Goal: Transaction & Acquisition: Obtain resource

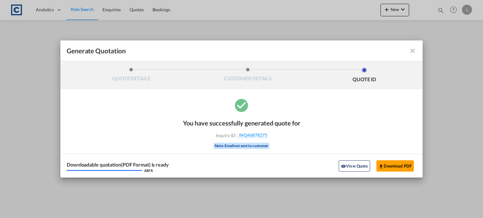
click at [412, 50] on md-icon "icon-close fg-AAA8AD cursor m-0" at bounding box center [413, 51] width 8 height 8
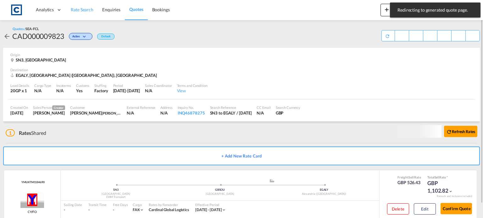
click at [79, 9] on span "Rate Search" at bounding box center [82, 9] width 23 height 5
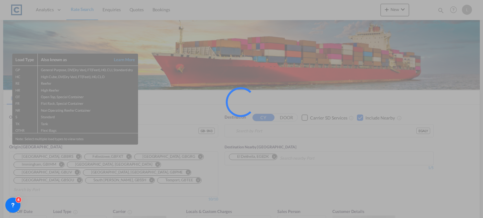
type input "GB-SN3, Swindon"
type input "Alexandria ([GEOGRAPHIC_DATA]), EGALY"
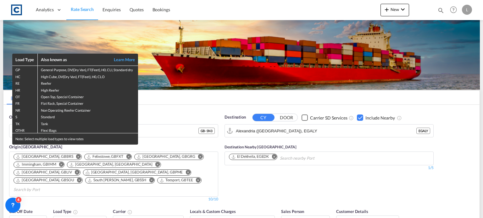
click at [152, 141] on div "Load Type Also known as Learn More GP General Purpose, DV(Dry Van), FT(Feet), H…" at bounding box center [241, 109] width 483 height 218
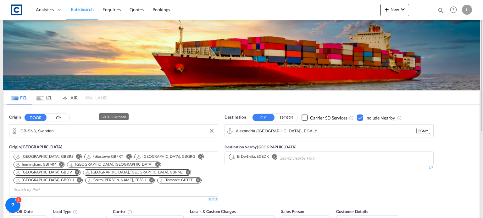
click at [66, 129] on input "GB-SN3, Swindon" at bounding box center [117, 130] width 194 height 9
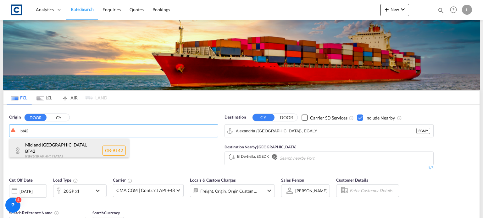
click at [56, 146] on div "Mid and [GEOGRAPHIC_DATA] GB-BT42" at bounding box center [68, 151] width 119 height 24
type input "GB-BT42, Mid and [GEOGRAPHIC_DATA]"
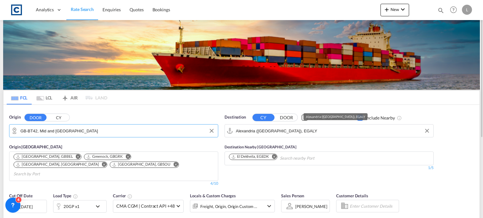
click at [314, 133] on input "Alexandria ([GEOGRAPHIC_DATA]), EGALY" at bounding box center [333, 130] width 194 height 9
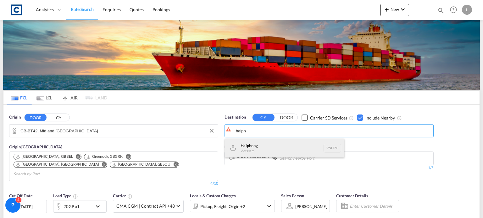
click at [246, 147] on div "Haiph ong Viet Nam VNHPH" at bounding box center [284, 148] width 119 height 19
type input "Haiphong, VNHPH"
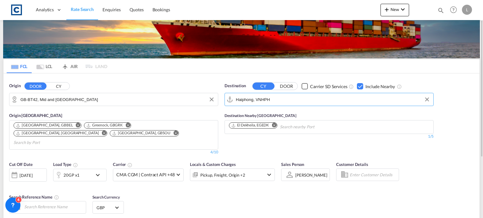
scroll to position [63, 0]
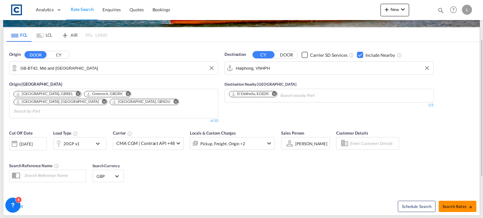
click at [452, 201] on button "Search Rates" at bounding box center [457, 206] width 38 height 11
type input "BT42 to VNHPH / [DATE]"
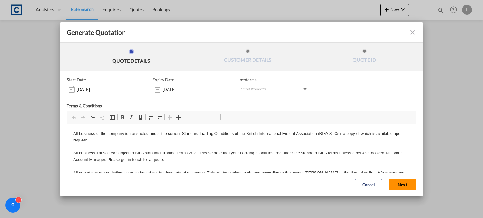
drag, startPoint x: 389, startPoint y: 183, endPoint x: 261, endPoint y: 174, distance: 128.8
click at [389, 182] on button "Next" at bounding box center [402, 184] width 28 height 11
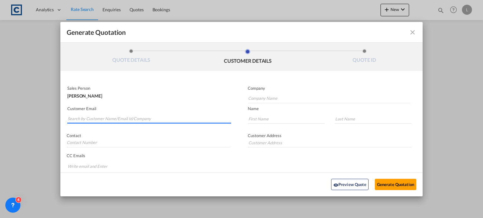
click at [80, 117] on input "Search by Customer Name/Email Id/Company" at bounding box center [149, 118] width 163 height 9
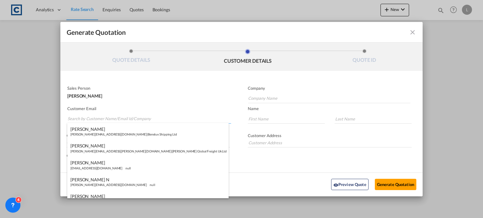
paste input "Exports <[EMAIL_ADDRESS][DOMAIN_NAME]>"
drag, startPoint x: 84, startPoint y: 118, endPoint x: 91, endPoint y: 104, distance: 15.5
click at [84, 117] on input "Exports <[EMAIL_ADDRESS][DOMAIN_NAME]>" at bounding box center [149, 118] width 163 height 9
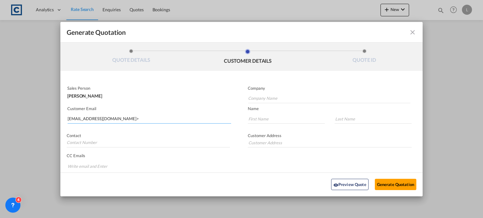
click at [124, 115] on input "[EMAIL_ADDRESS][DOMAIN_NAME]>" at bounding box center [149, 118] width 163 height 9
type input "[EMAIL_ADDRESS][DOMAIN_NAME]"
click at [96, 130] on div "[PERSON_NAME] [EMAIL_ADDRESS][DOMAIN_NAME] | Sim Freight" at bounding box center [147, 131] width 161 height 17
type input "Sim Freight"
type input "[PERSON_NAME]"
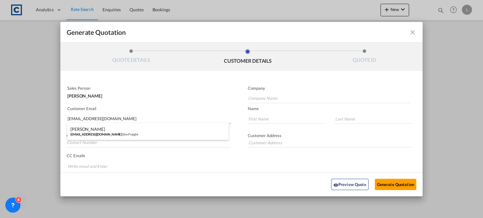
type input "Haiphong"
type input "0203 137 1093"
type input "[STREET_ADDRESS]"
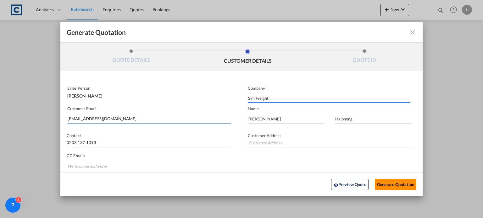
type input "[STREET_ADDRESS]"
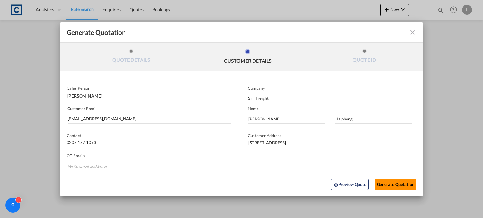
click at [383, 183] on button "Generate Quotation" at bounding box center [395, 184] width 41 height 11
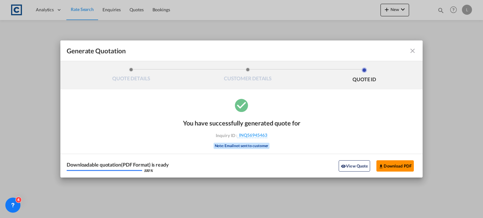
click at [390, 163] on button "Download PDF" at bounding box center [394, 166] width 37 height 11
click at [411, 50] on md-icon "icon-close fg-AAA8AD cursor m-0" at bounding box center [413, 51] width 8 height 8
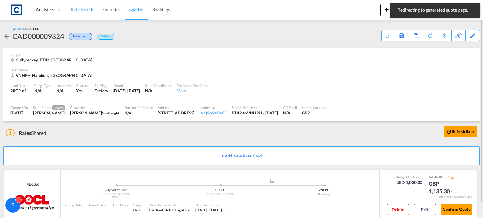
click at [79, 7] on span "Rate Search" at bounding box center [82, 9] width 23 height 5
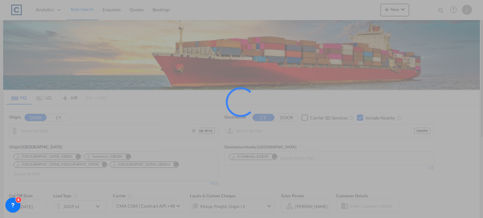
type input "GB-BT42, Mid and [GEOGRAPHIC_DATA]"
type input "Haiphong, VNHPH"
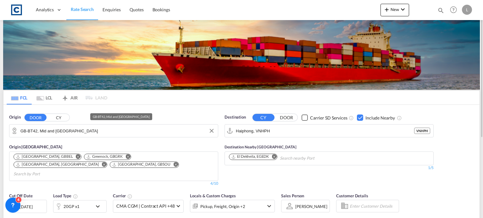
click at [89, 134] on input "GB-BT42, Mid and [GEOGRAPHIC_DATA]" at bounding box center [117, 130] width 194 height 9
click at [90, 130] on input "GB-BT42, Mid and [GEOGRAPHIC_DATA]" at bounding box center [117, 130] width 194 height 9
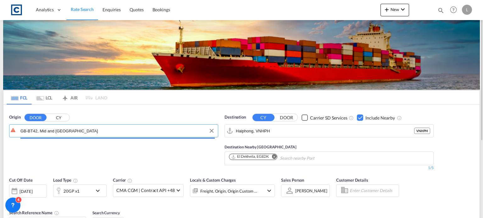
drag, startPoint x: 93, startPoint y: 131, endPoint x: 7, endPoint y: 128, distance: 86.8
click at [7, 128] on div "Origin DOOR CY GB-BT42, Mid and [GEOGRAPHIC_DATA]" at bounding box center [113, 142] width 215 height 63
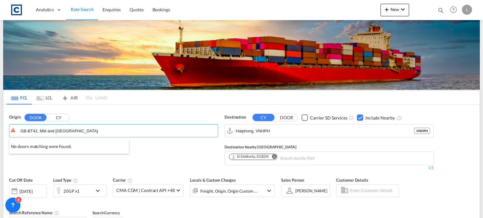
drag, startPoint x: 71, startPoint y: 126, endPoint x: 96, endPoint y: 129, distance: 24.8
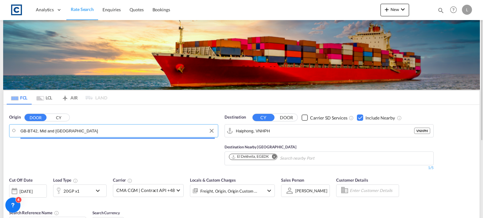
click at [96, 130] on input "GB-BT42, Mid and [GEOGRAPHIC_DATA]" at bounding box center [117, 130] width 194 height 9
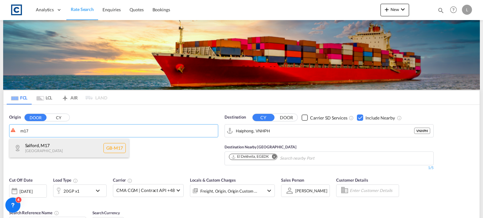
click at [49, 143] on div "Salford , M17 [GEOGRAPHIC_DATA] [GEOGRAPHIC_DATA]-M17" at bounding box center [68, 148] width 119 height 19
type input "GB-M17, [GEOGRAPHIC_DATA]"
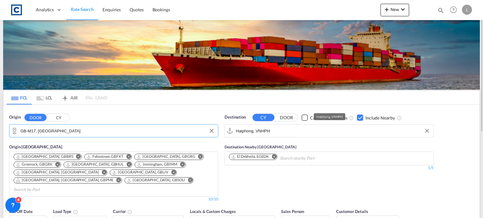
click at [277, 131] on input "Haiphong, VNHPH" at bounding box center [333, 130] width 194 height 9
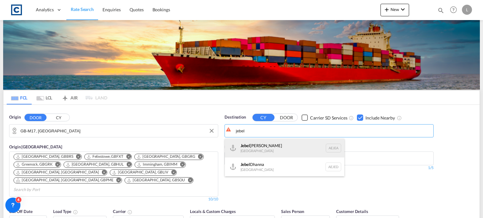
drag, startPoint x: 256, startPoint y: 146, endPoint x: 256, endPoint y: 143, distance: 3.5
click at [256, 146] on div "[GEOGRAPHIC_DATA] [GEOGRAPHIC_DATA]" at bounding box center [284, 148] width 119 height 19
type input "[GEOGRAPHIC_DATA], [GEOGRAPHIC_DATA]"
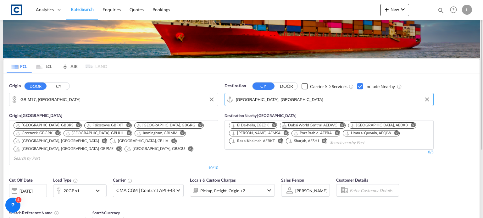
scroll to position [63, 0]
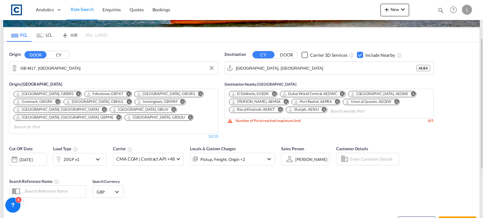
click at [357, 55] on div "Checkbox No Ink" at bounding box center [360, 55] width 6 height 6
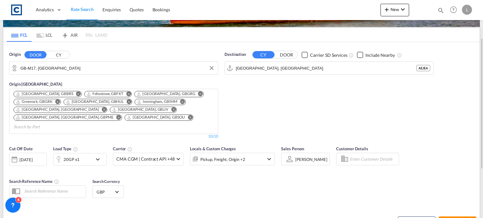
type input "M17 to AEJEA / [DATE]"
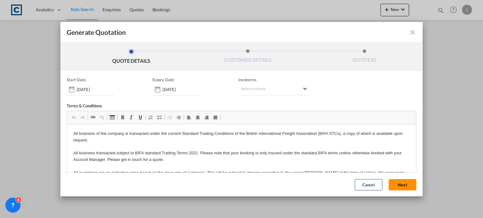
click at [388, 184] on button "Next" at bounding box center [402, 184] width 28 height 11
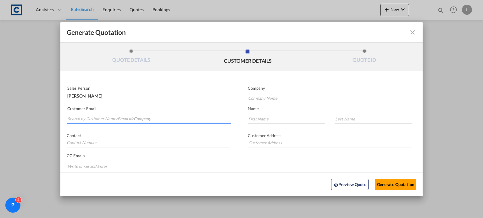
click at [75, 117] on input "Search by Customer Name/Email Id/Company" at bounding box center [149, 118] width 163 height 9
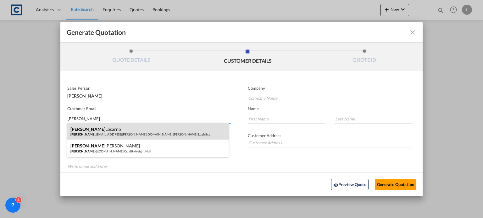
type input "[PERSON_NAME]"
click at [99, 135] on div "[PERSON_NAME] [PERSON_NAME] .[EMAIL_ADDRESS][PERSON_NAME][DOMAIN_NAME] | [PERSO…" at bounding box center [147, 131] width 161 height 17
type input "[PERSON_NAME] Logisitcs"
type input "[PERSON_NAME][EMAIL_ADDRESS][PERSON_NAME][DOMAIN_NAME]"
type input "[PERSON_NAME]"
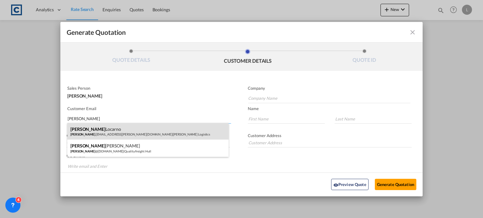
type input "Locarno"
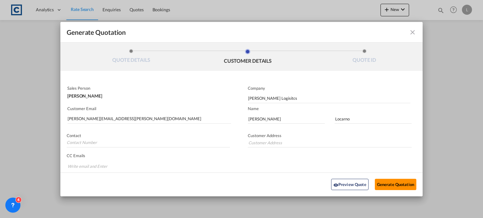
click at [381, 182] on button "Generate Quotation" at bounding box center [395, 184] width 41 height 11
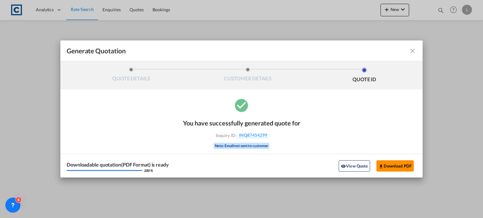
click at [391, 167] on button "Download PDF" at bounding box center [394, 166] width 37 height 11
click at [411, 49] on md-icon "icon-close fg-AAA8AD cursor m-0" at bounding box center [413, 51] width 8 height 8
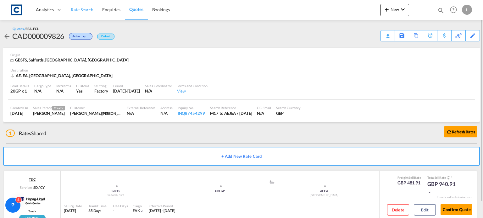
click at [83, 8] on span "Rate Search" at bounding box center [82, 9] width 23 height 5
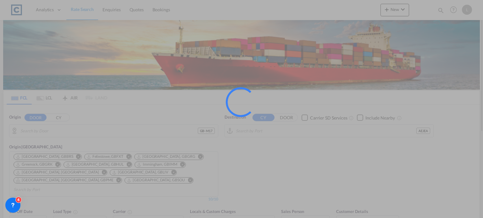
type input "GB-M17, [GEOGRAPHIC_DATA]"
type input "[GEOGRAPHIC_DATA], [GEOGRAPHIC_DATA]"
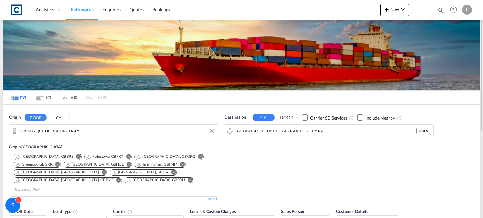
click at [62, 129] on input "GB-M17, [GEOGRAPHIC_DATA]" at bounding box center [117, 130] width 194 height 9
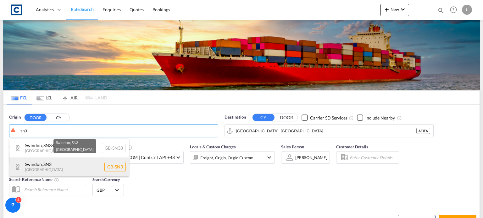
click at [62, 162] on div "Swindon , SN3 [GEOGRAPHIC_DATA] [GEOGRAPHIC_DATA]-SN3" at bounding box center [68, 167] width 119 height 19
type input "GB-SN3, Swindon"
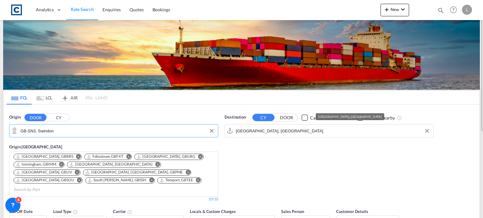
click at [271, 131] on input "[GEOGRAPHIC_DATA], [GEOGRAPHIC_DATA]" at bounding box center [333, 130] width 194 height 9
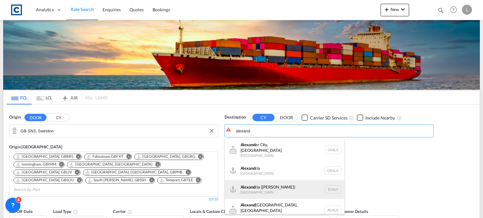
click at [270, 184] on div "[PERSON_NAME] ([GEOGRAPHIC_DATA]) [GEOGRAPHIC_DATA] EGALY" at bounding box center [284, 189] width 119 height 19
type input "Alexandria ([GEOGRAPHIC_DATA]), EGALY"
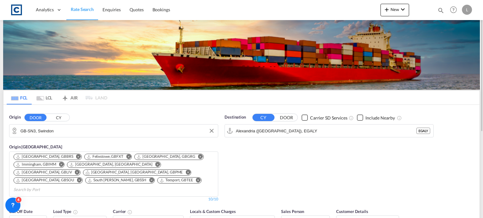
click at [360, 117] on div "Checkbox No Ink" at bounding box center [360, 118] width 6 height 6
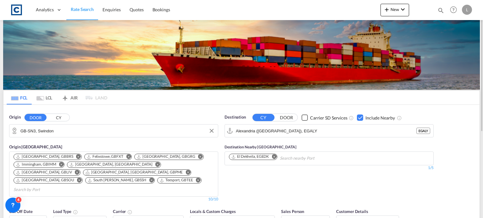
scroll to position [63, 0]
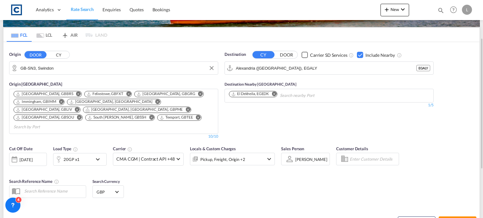
type input "SN3 to EGALY / [DATE]"
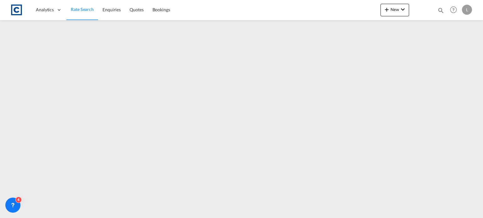
drag, startPoint x: 82, startPoint y: 7, endPoint x: 19, endPoint y: 19, distance: 64.2
click at [82, 7] on span "Rate Search" at bounding box center [82, 9] width 23 height 5
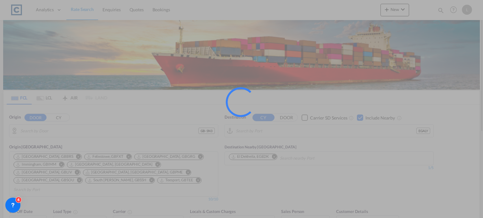
type input "GB-SN3, Swindon"
type input "Alexandria ([GEOGRAPHIC_DATA]), EGALY"
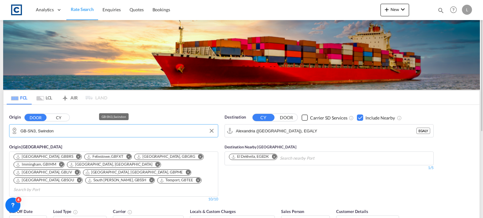
click at [61, 129] on input "GB-SN3, Swindon" at bounding box center [117, 130] width 194 height 9
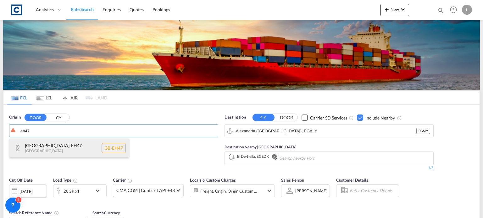
click at [43, 147] on div "[GEOGRAPHIC_DATA] , EH47 [GEOGRAPHIC_DATA] [GEOGRAPHIC_DATA]-EH47" at bounding box center [68, 148] width 119 height 19
type input "GB-EH47, [GEOGRAPHIC_DATA]"
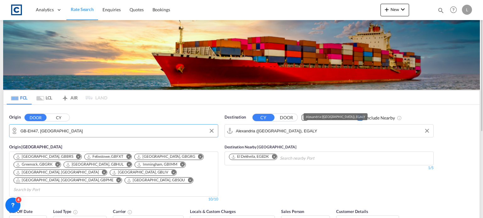
click at [303, 133] on input "Alexandria ([GEOGRAPHIC_DATA]), EGALY" at bounding box center [333, 130] width 194 height 9
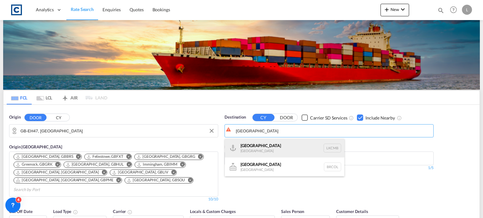
click at [245, 144] on div "Colombo [GEOGRAPHIC_DATA] LKCMB" at bounding box center [284, 148] width 119 height 19
type input "Colombo, LKCMB"
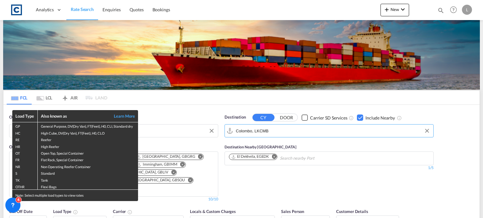
click at [260, 184] on div "Load Type Also known as Learn More GP General Purpose, DV(Dry Van), FT(Feet), H…" at bounding box center [241, 109] width 483 height 218
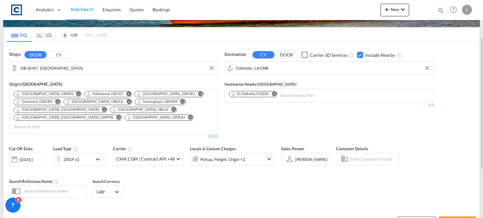
scroll to position [94, 0]
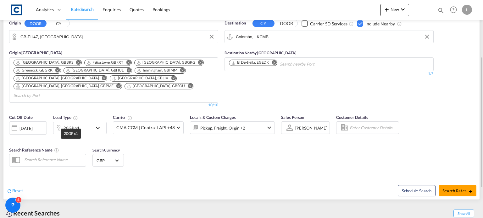
click at [71, 124] on div "20GP x1" at bounding box center [71, 128] width 16 height 9
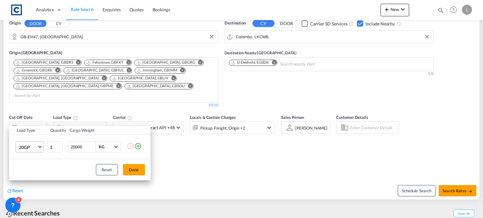
click at [30, 147] on span "20GP" at bounding box center [28, 148] width 18 height 6
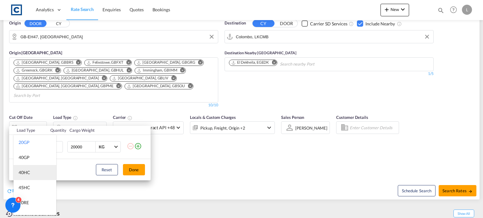
click at [25, 172] on div "40HC" at bounding box center [25, 173] width 12 height 6
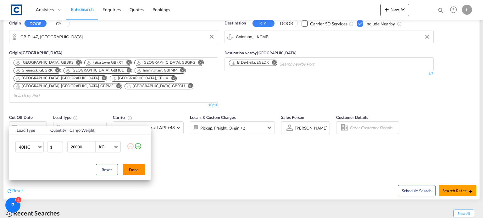
click at [135, 168] on button "Done" at bounding box center [134, 169] width 22 height 11
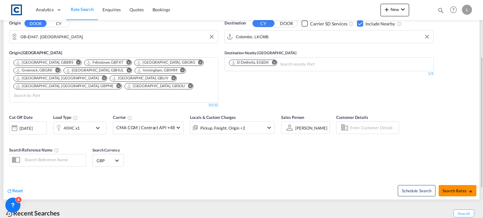
click at [451, 185] on button "Search Rates" at bounding box center [457, 190] width 38 height 11
type input "EH47 to LKCMB / [DATE]"
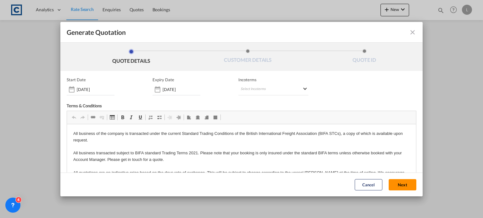
click at [396, 185] on button "Next" at bounding box center [402, 184] width 28 height 11
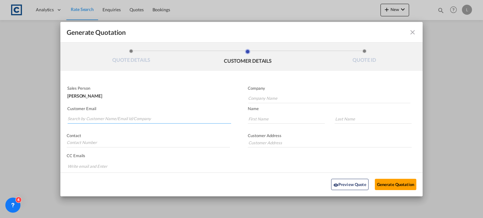
click at [99, 118] on input "Search by Customer Name/Email Id/Company" at bounding box center [149, 118] width 163 height 9
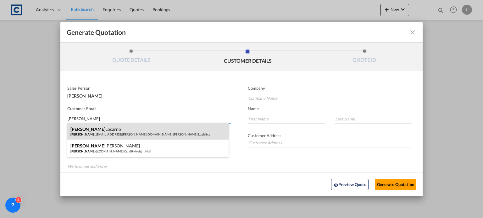
type input "[PERSON_NAME]"
click at [93, 129] on div "[PERSON_NAME] [PERSON_NAME] .[EMAIL_ADDRESS][PERSON_NAME][DOMAIN_NAME] | [PERSO…" at bounding box center [147, 131] width 161 height 17
type input "[PERSON_NAME] Logisitcs"
type input "[PERSON_NAME][EMAIL_ADDRESS][PERSON_NAME][DOMAIN_NAME]"
type input "[PERSON_NAME]"
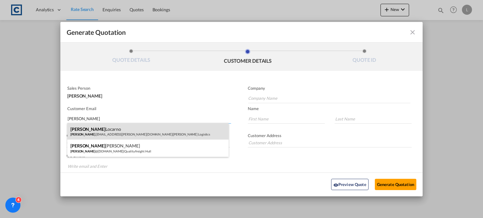
type input "Locarno"
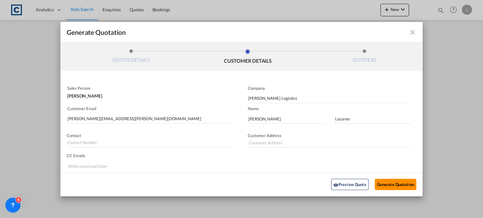
click at [389, 182] on button "Generate Quotation" at bounding box center [395, 184] width 41 height 11
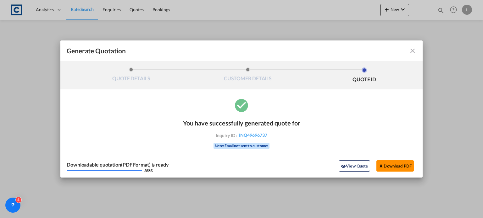
click at [391, 165] on button "Download PDF" at bounding box center [394, 166] width 37 height 11
click at [412, 50] on md-icon "icon-close fg-AAA8AD cursor m-0" at bounding box center [413, 51] width 8 height 8
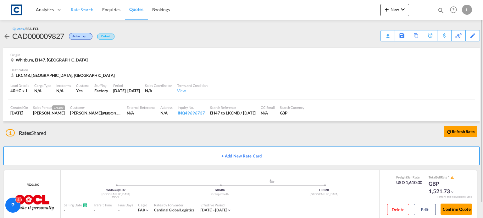
click at [79, 9] on span "Rate Search" at bounding box center [82, 9] width 23 height 5
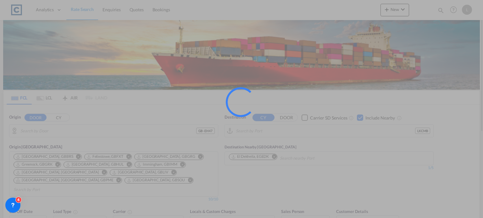
type input "GB-EH47, [GEOGRAPHIC_DATA]"
type input "Colombo, LKCMB"
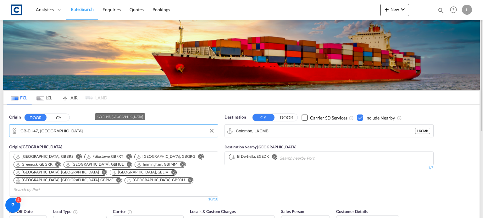
click at [68, 128] on input "GB-EH47, [GEOGRAPHIC_DATA]" at bounding box center [117, 130] width 194 height 9
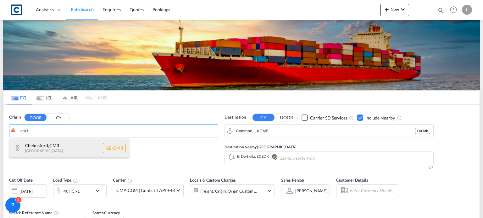
click at [41, 153] on div "Chelmsford , CM3 [GEOGRAPHIC_DATA] [GEOGRAPHIC_DATA]-CM3" at bounding box center [68, 148] width 119 height 19
type input "GB-CM3, [GEOGRAPHIC_DATA]"
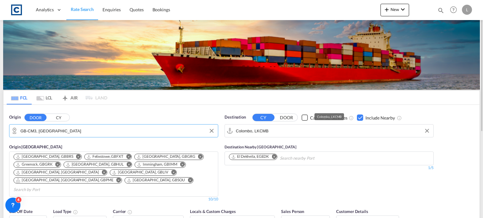
click at [287, 130] on input "Colombo, LKCMB" at bounding box center [333, 130] width 194 height 9
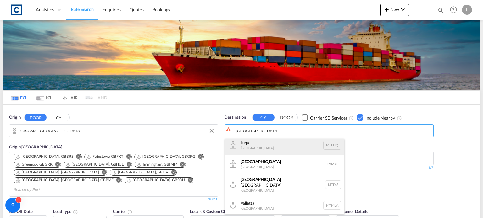
scroll to position [31, 0]
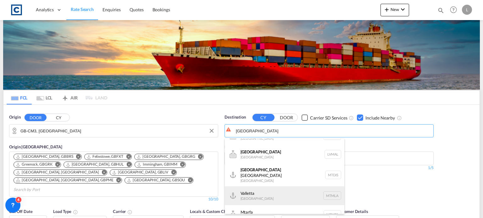
click at [251, 196] on div "Valletta [GEOGRAPHIC_DATA] [GEOGRAPHIC_DATA]" at bounding box center [284, 196] width 119 height 19
type input "Valletta, MTMLA"
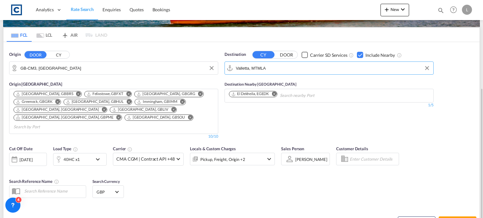
scroll to position [94, 0]
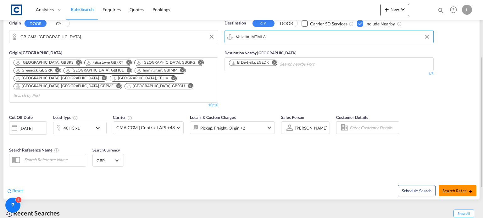
click at [447, 189] on span "Search Rates" at bounding box center [457, 191] width 30 height 5
type input "CM3 to MTMLA / [DATE]"
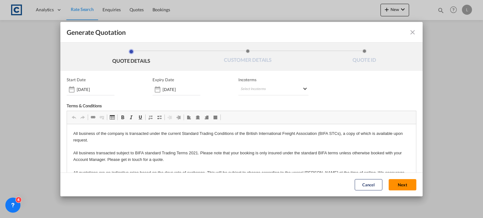
click at [394, 181] on button "Next" at bounding box center [402, 184] width 28 height 11
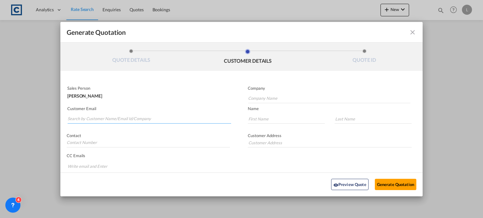
click at [70, 118] on input "Search by Customer Name/Email Id/Company" at bounding box center [149, 118] width 163 height 9
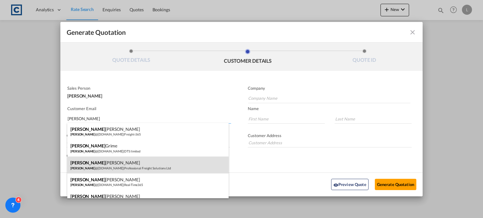
scroll to position [31, 0]
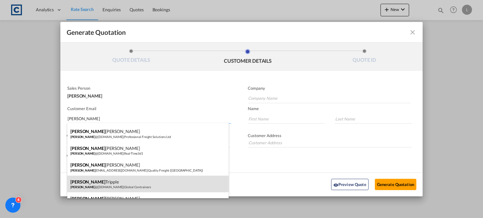
type input "[PERSON_NAME]"
click at [100, 183] on div "[PERSON_NAME] [PERSON_NAME] @[DOMAIN_NAME] | Global Contrainers" at bounding box center [147, 184] width 161 height 17
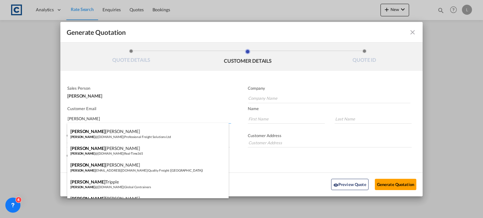
type input "Global Contrainers"
type input "[PERSON_NAME][EMAIL_ADDRESS][DOMAIN_NAME]"
type input "[PERSON_NAME]"
type input "Tripple"
type input "01394 451200"
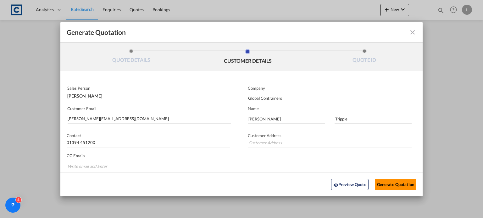
click at [383, 183] on button "Generate Quotation" at bounding box center [395, 184] width 41 height 11
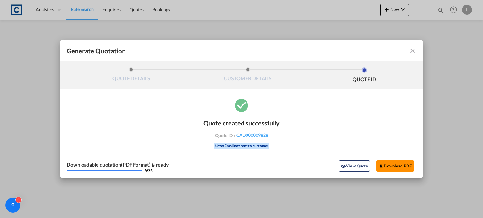
click at [389, 166] on button "Download PDF" at bounding box center [394, 166] width 37 height 11
click at [413, 53] on md-icon "icon-close fg-AAA8AD cursor m-0" at bounding box center [413, 51] width 8 height 8
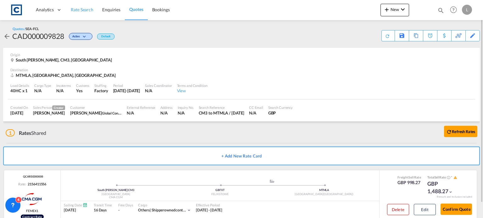
click at [75, 10] on span "Rate Search" at bounding box center [82, 9] width 23 height 5
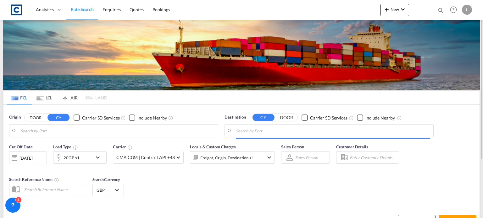
type input "GB-CM3, [GEOGRAPHIC_DATA]"
type input "Valletta, MTMLA"
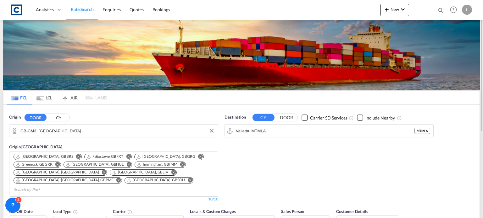
click at [79, 130] on input "GB-CM3, [GEOGRAPHIC_DATA]" at bounding box center [117, 130] width 194 height 9
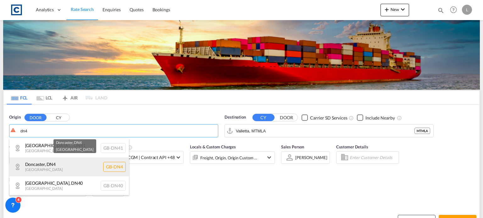
click at [46, 163] on div "[GEOGRAPHIC_DATA] , DN4 [GEOGRAPHIC_DATA] [GEOGRAPHIC_DATA]-DN4" at bounding box center [68, 167] width 119 height 19
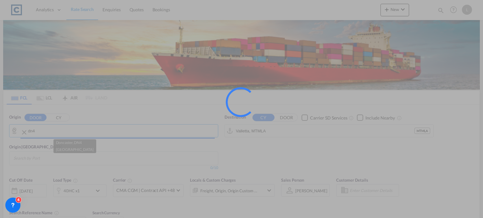
type input "GB-DN4, [GEOGRAPHIC_DATA]"
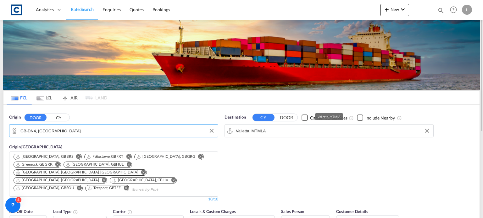
click at [274, 129] on input "Valletta, MTMLA" at bounding box center [333, 130] width 194 height 9
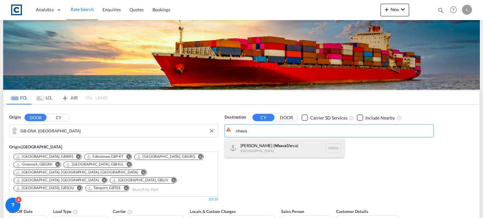
drag, startPoint x: 255, startPoint y: 147, endPoint x: 225, endPoint y: 161, distance: 32.9
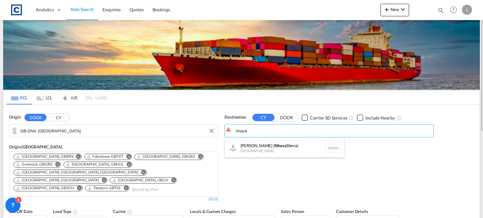
click at [255, 147] on div "[PERSON_NAME] ( [GEOGRAPHIC_DATA]) [GEOGRAPHIC_DATA] [GEOGRAPHIC_DATA]" at bounding box center [284, 148] width 119 height 19
type input "[PERSON_NAME] ([PERSON_NAME]), [GEOGRAPHIC_DATA]"
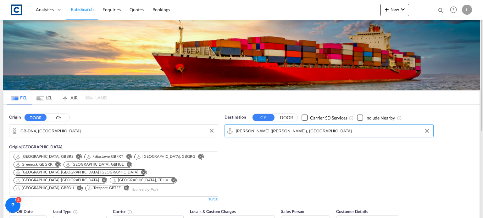
scroll to position [31, 0]
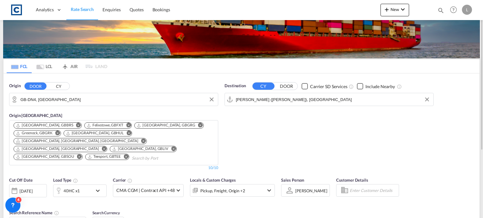
click at [85, 185] on div "40HC x1" at bounding box center [72, 191] width 39 height 13
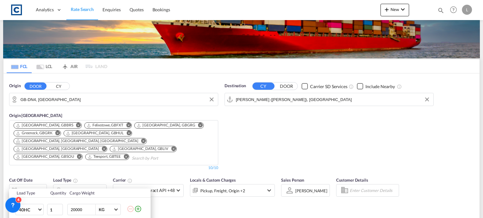
click at [89, 161] on div "Load Type Quantity Cargo Weight 40HC 20GP 40GP 40HC 45HC 20RE 40RE 40HR 20OT 40…" at bounding box center [241, 109] width 483 height 218
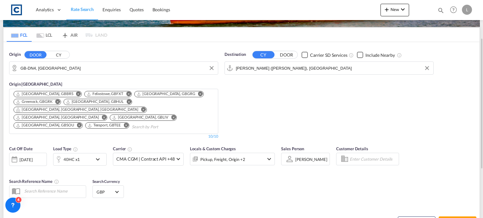
scroll to position [94, 0]
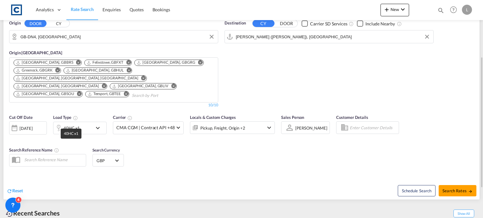
click at [75, 124] on div "40HC x1" at bounding box center [71, 128] width 16 height 9
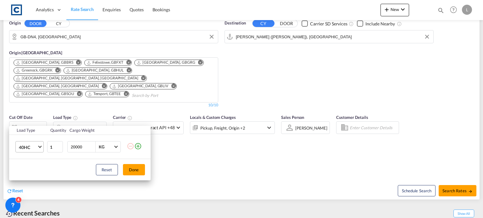
click at [33, 145] on span "40HC" at bounding box center [28, 148] width 18 height 6
click at [26, 115] on div "20GP" at bounding box center [24, 117] width 11 height 6
click at [143, 146] on td at bounding box center [139, 147] width 24 height 24
click at [135, 146] on md-icon "icon-plus-circle-outline" at bounding box center [138, 147] width 8 height 8
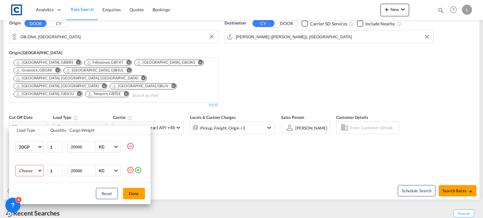
click at [26, 172] on md-select "Choose 20GP 40GP 40HC 45HC 20RE 40RE 40HR 20OT 40OT 20FR 40FR 40NR 20NR 45S 20T…" at bounding box center [29, 170] width 28 height 11
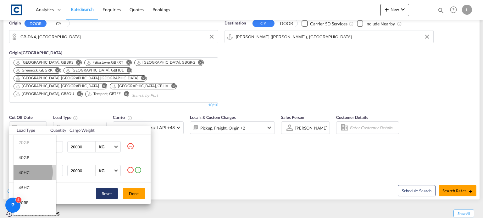
drag, startPoint x: 28, startPoint y: 173, endPoint x: 97, endPoint y: 196, distance: 73.5
click at [28, 173] on div "40HC" at bounding box center [24, 173] width 11 height 6
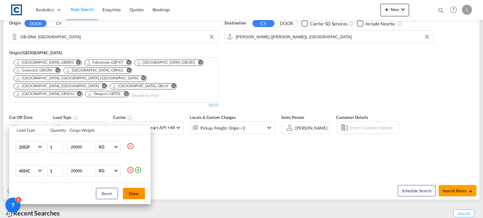
click at [128, 194] on button "Done" at bounding box center [134, 193] width 22 height 11
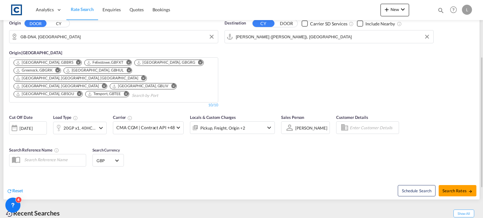
click at [218, 159] on div "Cut Off Date [DATE] [DATE] Load Type 20GP x1, 40HC x1 Carrier CMA CGM | Contrac…" at bounding box center [241, 141] width 476 height 61
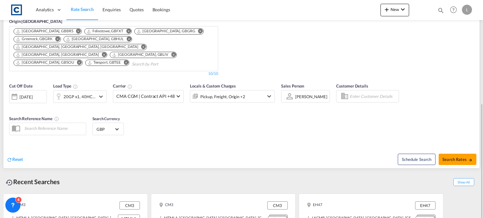
scroll to position [143, 0]
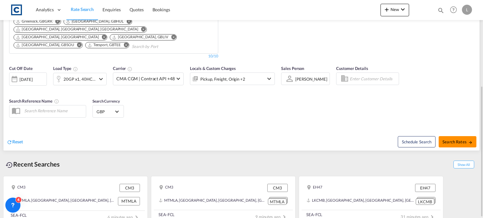
click at [459, 140] on span "Search Rates" at bounding box center [457, 142] width 30 height 5
type input "DN4 to INNSA / [DATE]"
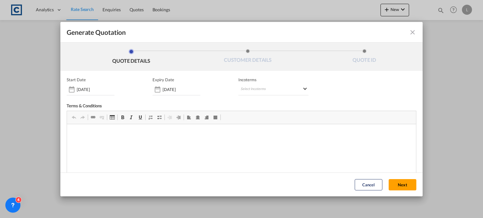
click at [396, 181] on button "Next" at bounding box center [402, 184] width 28 height 11
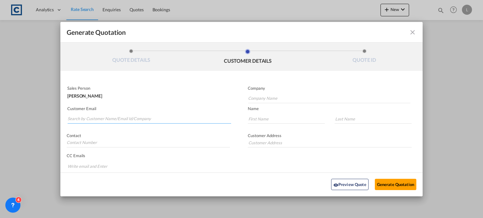
click at [79, 118] on input "Search by Customer Name/Email Id/Company" at bounding box center [149, 118] width 163 height 9
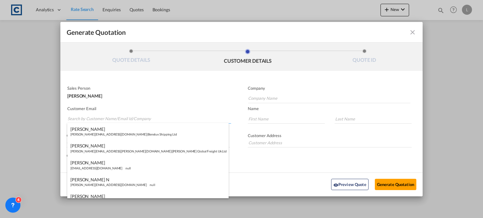
type input "n"
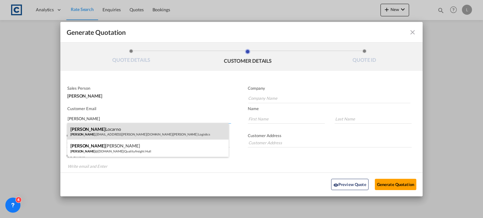
type input "[PERSON_NAME]"
click at [106, 127] on div "[PERSON_NAME] [PERSON_NAME] .[EMAIL_ADDRESS][PERSON_NAME][DOMAIN_NAME] | [PERSO…" at bounding box center [147, 131] width 161 height 17
type input "[PERSON_NAME] Logisitcs"
type input "[PERSON_NAME][EMAIL_ADDRESS][PERSON_NAME][DOMAIN_NAME]"
type input "[PERSON_NAME]"
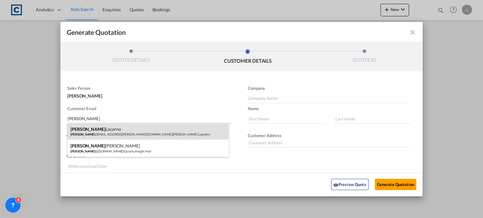
type input "Locarno"
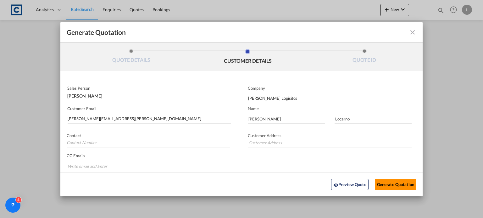
click at [397, 183] on button "Generate Quotation" at bounding box center [395, 184] width 41 height 11
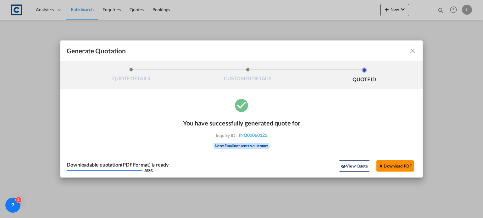
click at [393, 163] on button "Download PDF" at bounding box center [394, 166] width 37 height 11
click at [263, 63] on div "QUOTE DETAILS CUSTOMER DETAILS QUOTE ID" at bounding box center [241, 75] width 362 height 28
click at [411, 51] on md-icon "icon-close fg-AAA8AD cursor m-0" at bounding box center [413, 51] width 8 height 8
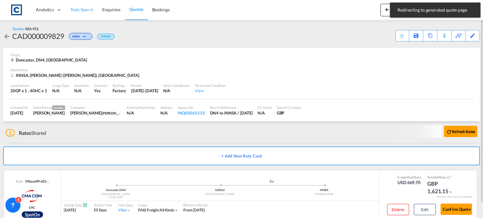
click at [77, 9] on span "Rate Search" at bounding box center [82, 9] width 23 height 5
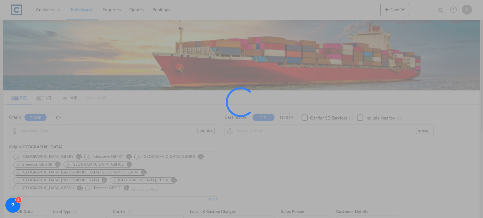
type input "GB-DN4, [GEOGRAPHIC_DATA]"
type input "[PERSON_NAME] ([PERSON_NAME]), [GEOGRAPHIC_DATA]"
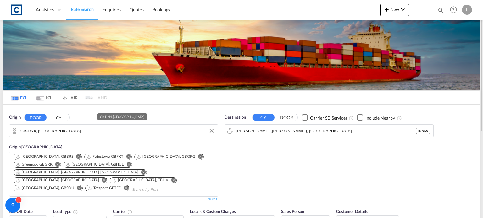
click at [73, 134] on input "GB-DN4, [GEOGRAPHIC_DATA]" at bounding box center [117, 130] width 194 height 9
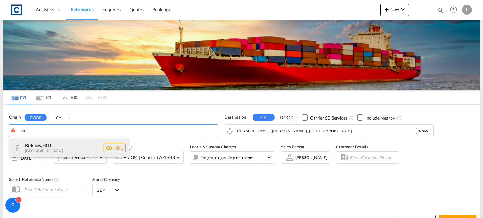
click at [39, 147] on div "Kirklees , HD1 [GEOGRAPHIC_DATA] [GEOGRAPHIC_DATA]-HD1" at bounding box center [68, 148] width 119 height 19
type input "GB-HD1, Kirklees"
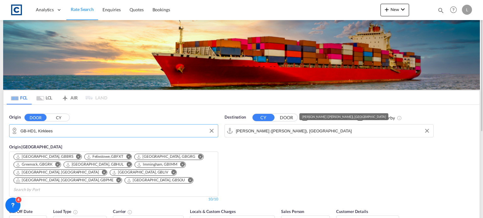
click at [319, 132] on input "[PERSON_NAME] ([PERSON_NAME]), [GEOGRAPHIC_DATA]" at bounding box center [333, 130] width 194 height 9
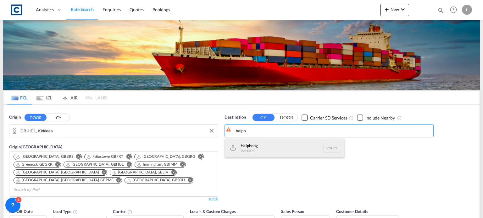
click at [261, 143] on div "Haiph ong Viet Nam VNHPH" at bounding box center [284, 148] width 119 height 19
type input "Haiphong, VNHPH"
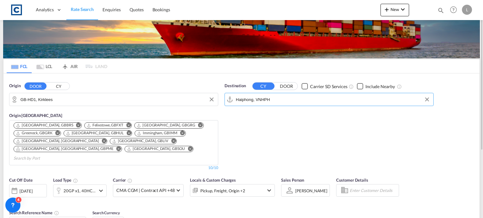
scroll to position [63, 0]
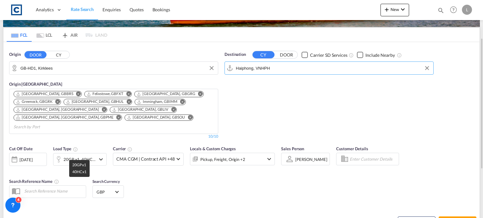
click at [77, 155] on div "20GP x1, 40HC x1" at bounding box center [79, 159] width 32 height 9
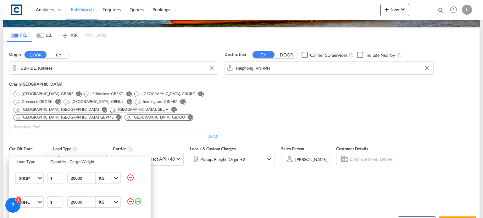
click at [130, 177] on md-icon "icon-minus-circle-outline" at bounding box center [131, 178] width 8 height 8
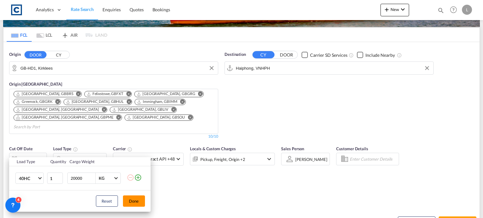
click at [135, 201] on button "Done" at bounding box center [134, 201] width 22 height 11
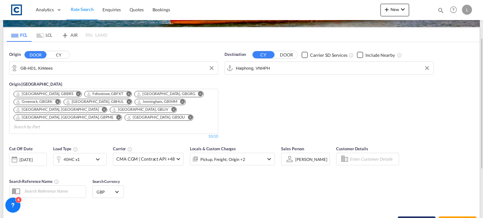
drag, startPoint x: 293, startPoint y: 194, endPoint x: 417, endPoint y: 208, distance: 124.7
click at [293, 194] on div "Cut Off Date [DATE] [DATE] Load Type 40HC x1 Carrier CMA CGM | Contract API +48…" at bounding box center [241, 173] width 476 height 61
type input "HD1 to VNHPH / [DATE]"
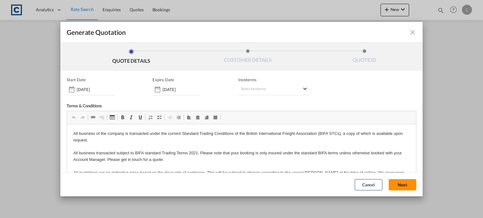
click at [394, 184] on button "Next" at bounding box center [402, 184] width 28 height 11
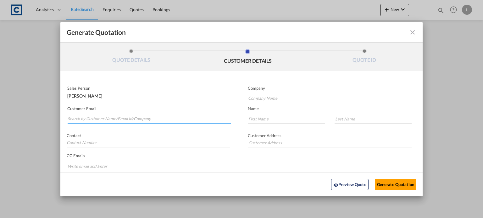
click at [83, 115] on input "Search by Customer Name/Email Id/Company" at bounding box center [149, 118] width 163 height 9
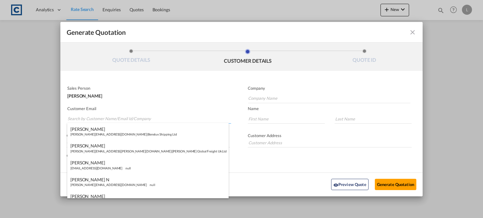
paste input "Exports <[EMAIL_ADDRESS][DOMAIN_NAME]>"
click at [83, 117] on input "Exports <[EMAIL_ADDRESS][DOMAIN_NAME]>" at bounding box center [149, 118] width 163 height 9
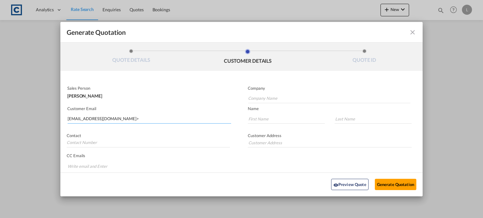
click at [132, 117] on input "[EMAIL_ADDRESS][DOMAIN_NAME]>" at bounding box center [149, 118] width 163 height 9
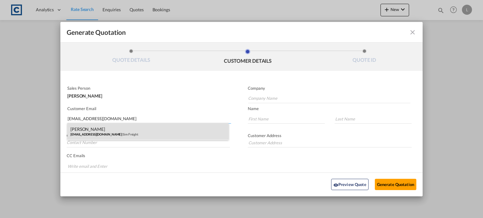
type input "[EMAIL_ADDRESS][DOMAIN_NAME]"
click at [96, 132] on div "[PERSON_NAME] [EMAIL_ADDRESS][DOMAIN_NAME] | Sim Freight" at bounding box center [147, 131] width 161 height 17
type input "Sim Freight"
type input "[PERSON_NAME]"
type input "Haiphong"
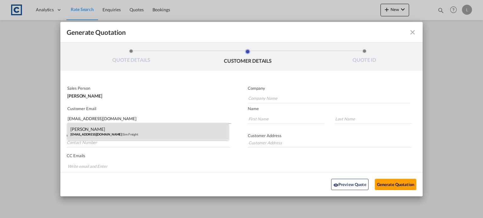
type input "0203 137 1093"
type input "[STREET_ADDRESS]"
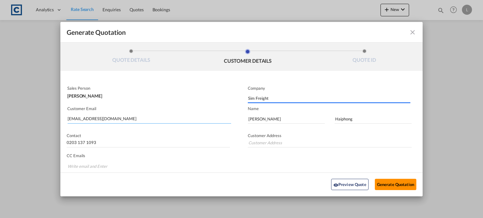
type input "[STREET_ADDRESS]"
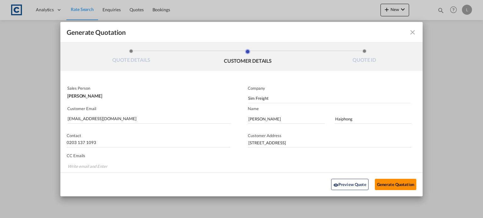
click at [383, 184] on button "Generate Quotation" at bounding box center [395, 184] width 41 height 11
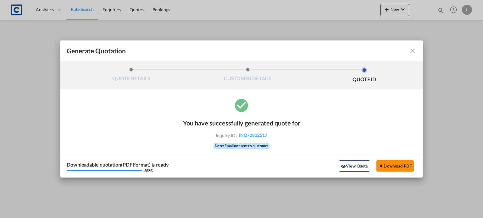
click at [392, 166] on button "Download PDF" at bounding box center [394, 166] width 37 height 11
click at [413, 51] on md-icon "icon-close fg-AAA8AD cursor m-0" at bounding box center [413, 51] width 8 height 8
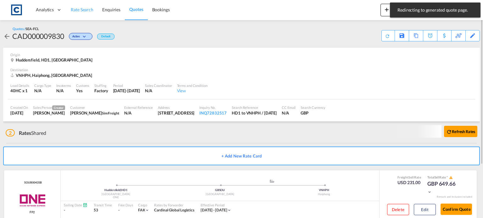
click at [85, 8] on span "Rate Search" at bounding box center [82, 9] width 23 height 5
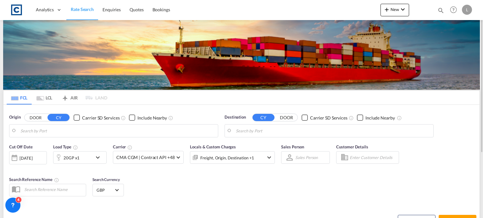
type input "GB-HD1, Kirklees"
type input "Haiphong, VNHPH"
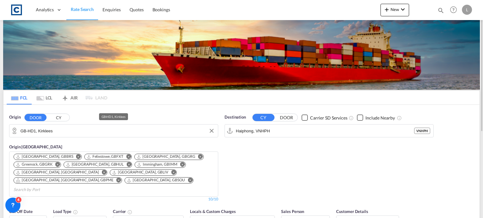
click at [63, 133] on input "GB-HD1, Kirklees" at bounding box center [117, 130] width 194 height 9
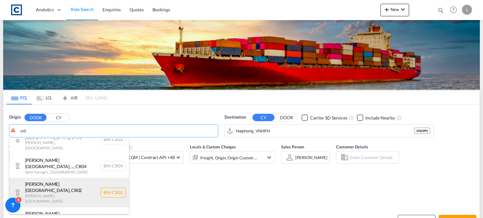
scroll to position [19, 0]
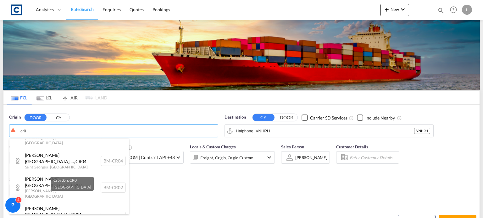
type input "GB-CR0, Croydon"
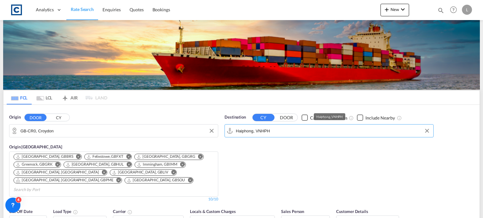
click at [282, 131] on input "Haiphong, VNHPH" at bounding box center [333, 130] width 194 height 9
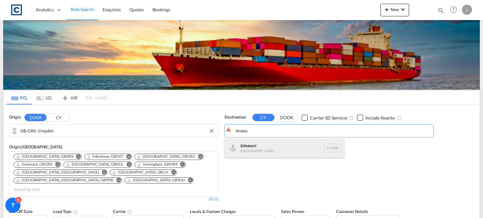
click at [261, 148] on div "Limass ol Cyprus CYLMS" at bounding box center [284, 148] width 119 height 19
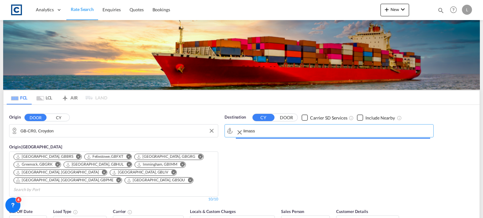
type input "Limassol, CYLMS"
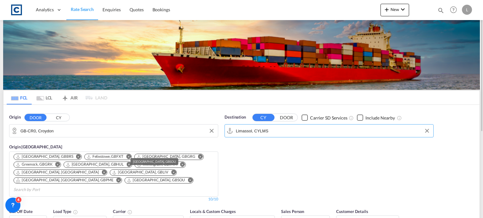
scroll to position [63, 0]
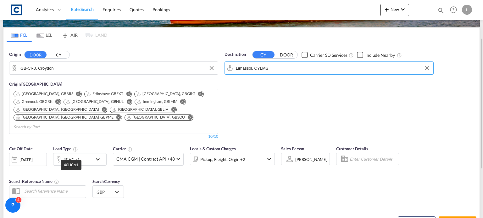
click at [69, 155] on div "40HC x1" at bounding box center [71, 159] width 16 height 9
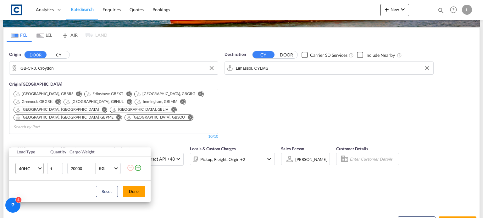
click at [38, 167] on md-select-value "40HC" at bounding box center [30, 168] width 25 height 11
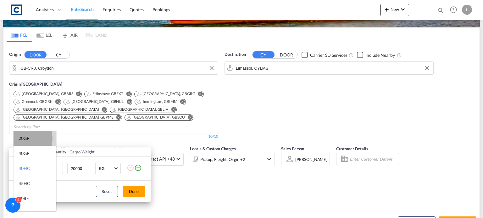
click at [20, 139] on div "20GP" at bounding box center [24, 138] width 11 height 6
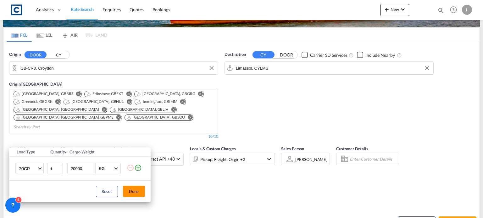
click at [130, 188] on button "Done" at bounding box center [134, 191] width 22 height 11
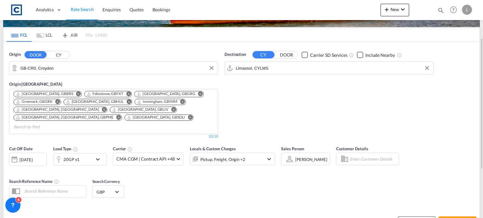
click at [252, 180] on div "Cut Off Date 22 Sep 2025 22 Sep 2025 Load Type 20GP x1 Carrier CMA CGM | Contra…" at bounding box center [241, 173] width 476 height 61
type input "CR0 to CYLMS / 22 Sep 2025"
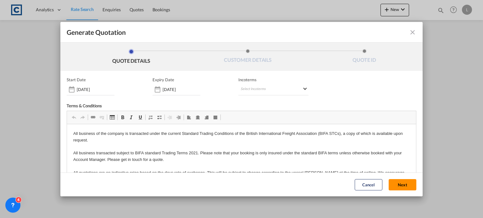
click at [390, 184] on button "Next" at bounding box center [402, 184] width 28 height 11
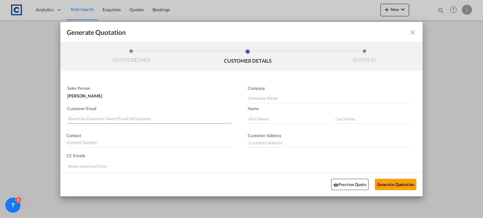
click at [72, 117] on input "Search by Customer Name/Email Id/Company" at bounding box center [149, 118] width 163 height 9
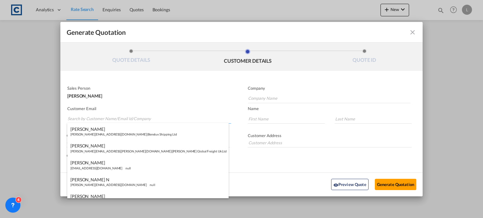
paste input "Exports | Easy Shipping Ltd <exports@easyshipping.co.uk>"
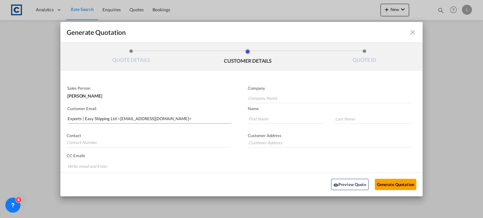
click at [118, 118] on input "Exports | Easy Shipping Ltd <exports@easyshipping.co.uk>" at bounding box center [149, 118] width 163 height 9
click at [147, 119] on input "exports@easyshipping.co.uk>" at bounding box center [149, 118] width 163 height 9
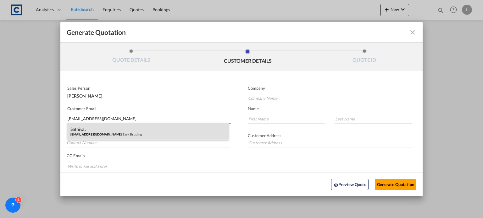
type input "exports@easyshipping.co.uk"
click at [89, 135] on div "Sathiya . exports@easyshipping.co.uk | Easy Shipping" at bounding box center [147, 131] width 161 height 17
type input "Easy Shipping"
type input "Sathiya"
type input "."
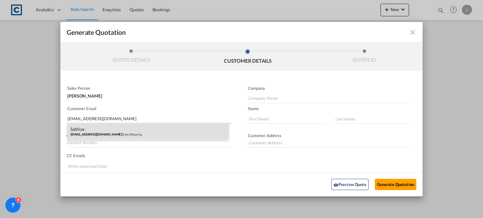
type input "07946 370 278"
type input "Unit 15 – 16 Liongate Enterprise Park, 80 Morden Road, Surrey, CR4 4NY"
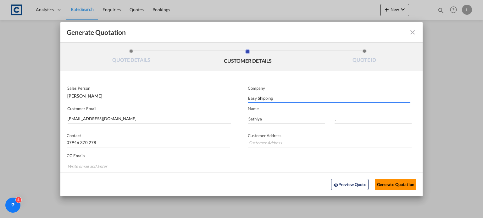
type input "Unit 15 – 16 Liongate Enterprise Park, 80 Morden Road, Surrey, CR4 4NY"
click at [395, 184] on button "Generate Quotation" at bounding box center [395, 184] width 41 height 11
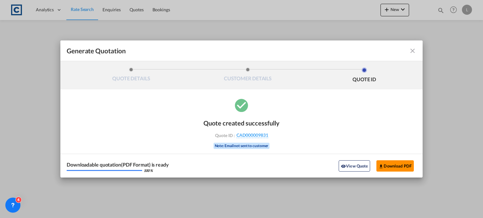
click at [395, 166] on button "Download PDF" at bounding box center [394, 166] width 37 height 11
click at [65, 148] on div "Quote created successfully Quote ID : CAD000009831 Note: Email not sent to cust…" at bounding box center [241, 137] width 362 height 80
click at [411, 52] on md-icon "icon-close fg-AAA8AD cursor m-0" at bounding box center [413, 51] width 8 height 8
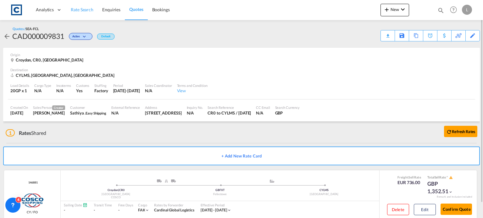
click at [78, 8] on span "Rate Search" at bounding box center [82, 9] width 23 height 5
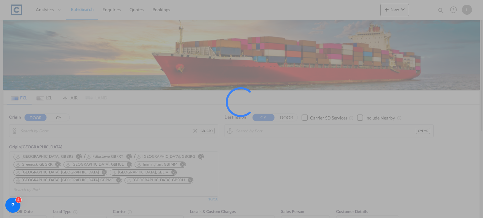
type input "GB-CR0, Croydon"
type input "Limassol, CYLMS"
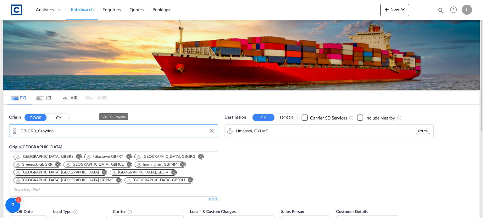
click at [54, 132] on input "GB-CR0, Croydon" at bounding box center [117, 130] width 194 height 9
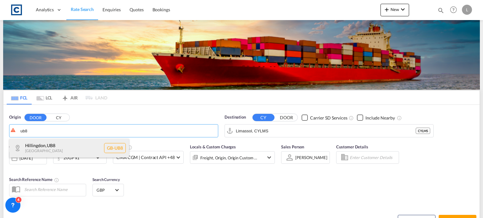
click at [54, 148] on div "Hillingdon , UB8 United Kingdom GB-UB8" at bounding box center [68, 148] width 119 height 19
type input "GB-UB8, Hillingdon"
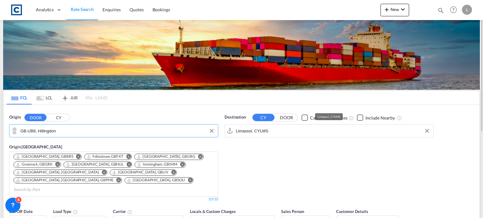
click at [272, 132] on input "Limassol, CYLMS" at bounding box center [333, 130] width 194 height 9
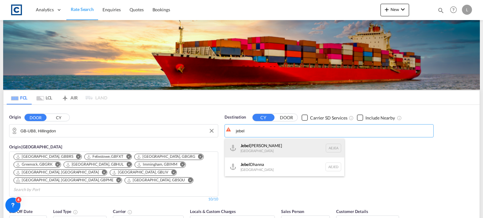
click at [249, 146] on div "[GEOGRAPHIC_DATA] [GEOGRAPHIC_DATA]" at bounding box center [284, 148] width 119 height 19
type input "[GEOGRAPHIC_DATA], [GEOGRAPHIC_DATA]"
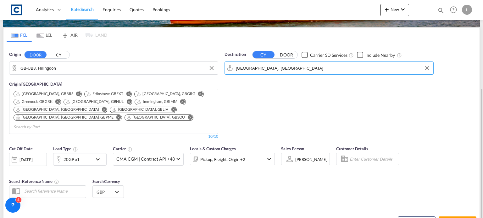
scroll to position [94, 0]
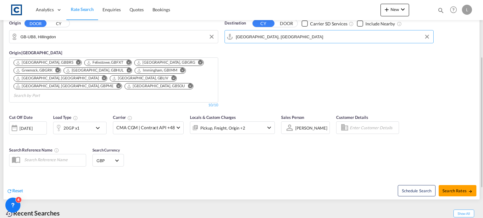
click at [101, 124] on md-icon "icon-chevron-down" at bounding box center [99, 128] width 11 height 8
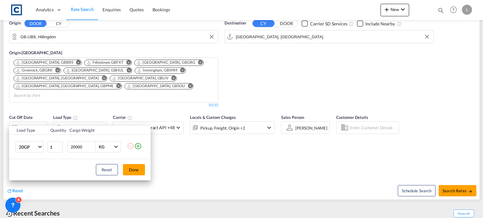
click at [138, 145] on md-icon "icon-plus-circle-outline" at bounding box center [138, 147] width 8 height 8
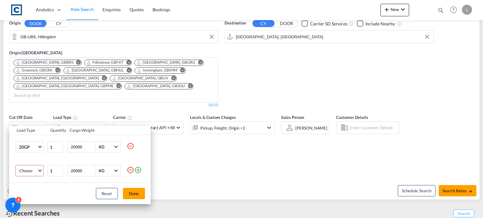
click at [32, 171] on md-select "Choose 20GP 40GP 40HC 45HC 20RE 40RE 40HR 20OT 40OT 20FR 40FR 40NR 20NR 45S 20T…" at bounding box center [29, 170] width 28 height 11
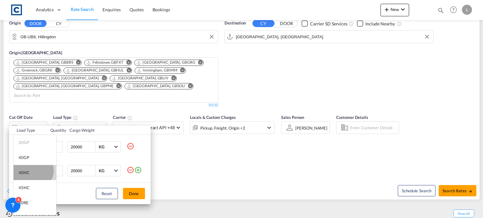
click at [31, 171] on md-option "40HC" at bounding box center [35, 172] width 43 height 15
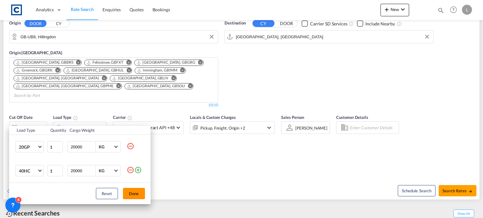
click at [129, 195] on button "Done" at bounding box center [134, 193] width 22 height 11
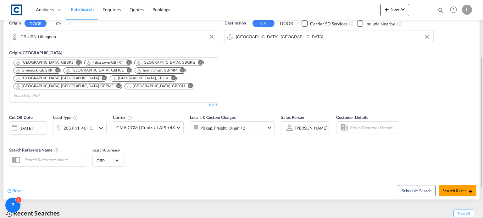
drag, startPoint x: 258, startPoint y: 164, endPoint x: 322, endPoint y: 169, distance: 64.9
click at [261, 173] on div "Reset Schedule Search Search Rates" at bounding box center [241, 186] width 476 height 27
click at [454, 185] on button "Search Rates" at bounding box center [457, 190] width 38 height 11
type input "UB8 to AEJEA / 22 Sep 2025"
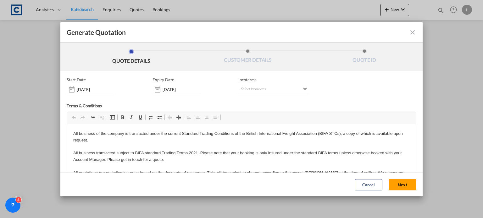
click at [397, 181] on button "Next" at bounding box center [402, 184] width 28 height 11
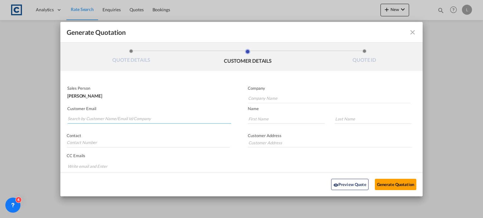
click at [74, 118] on input "Search by Customer Name/Email Id/Company" at bounding box center [149, 118] width 163 height 9
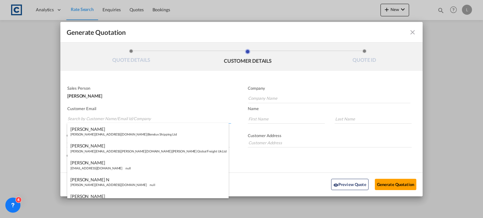
paste input "london@corporateworldmobility.com"
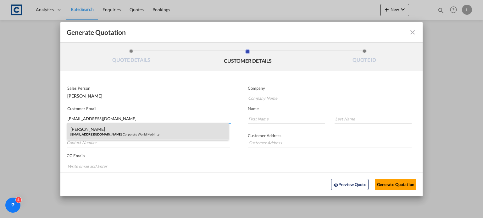
type input "london@corporateworldmobility.com"
click at [101, 132] on div "Marius Taylor london@corporateworldmobility.com | Corporate World Mobility" at bounding box center [147, 131] width 161 height 17
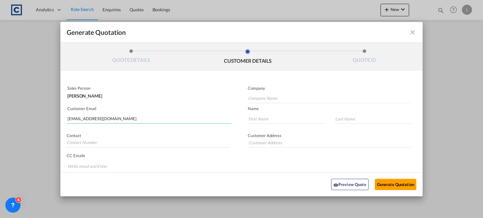
type input "Corporate World Mobility"
type input "Marius"
type input "Taylor"
type input "PH: +44 (0) 1895235334"
type input "Monomark House, 27 Old Gloucester Street London WC1N 3AX, United Kingdom"
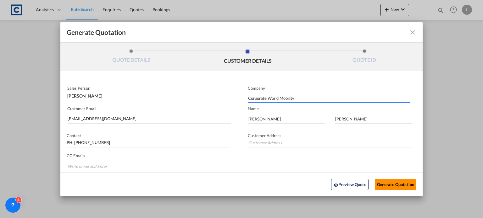
click at [390, 184] on button "Generate Quotation" at bounding box center [395, 184] width 41 height 11
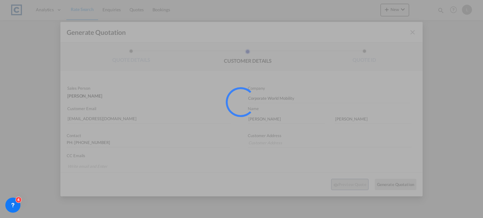
type input "Monomark House, 27 Old Gloucester Street London WC1N 3AX, United Kingdom"
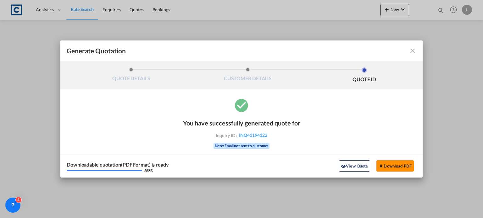
click at [390, 167] on button "Download PDF" at bounding box center [394, 166] width 37 height 11
click at [411, 48] on md-icon "icon-close fg-AAA8AD cursor m-0" at bounding box center [413, 51] width 8 height 8
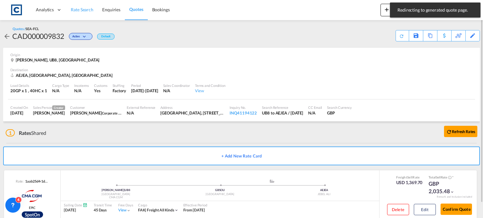
click at [80, 9] on span "Rate Search" at bounding box center [82, 9] width 23 height 5
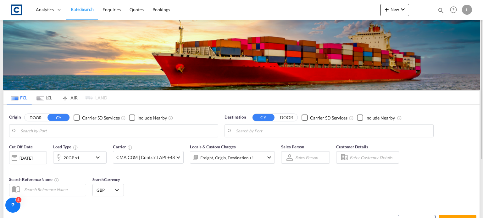
type input "GB-UB8, Hillingdon"
type input "[GEOGRAPHIC_DATA], [GEOGRAPHIC_DATA]"
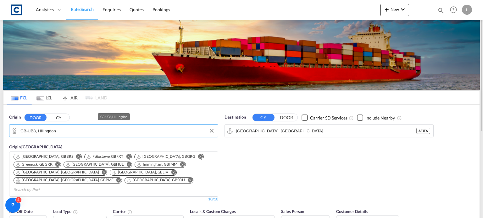
click at [57, 130] on input "GB-UB8, Hillingdon" at bounding box center [117, 130] width 194 height 9
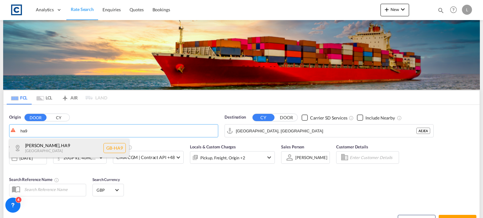
click at [42, 149] on div "Brent , HA9 United Kingdom GB-HA9" at bounding box center [68, 148] width 119 height 19
type input "GB-HA9, Brent"
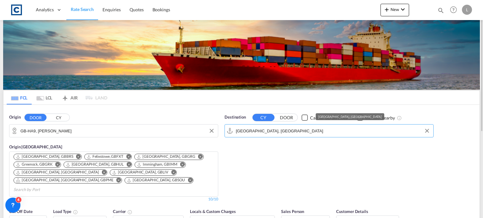
click at [288, 130] on input "[GEOGRAPHIC_DATA], [GEOGRAPHIC_DATA]" at bounding box center [333, 130] width 194 height 9
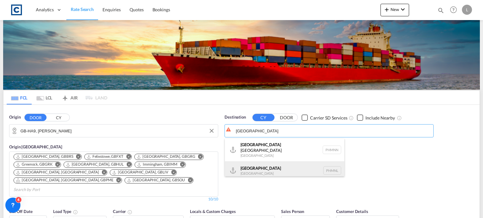
click at [256, 170] on div "Manila Philippines PHMNL" at bounding box center [284, 171] width 119 height 19
type input "Manila, PHMNL"
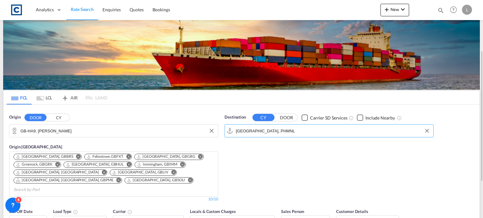
scroll to position [63, 0]
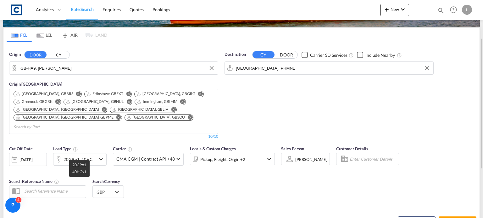
click at [79, 155] on div "20GP x1, 40HC x1" at bounding box center [79, 159] width 32 height 9
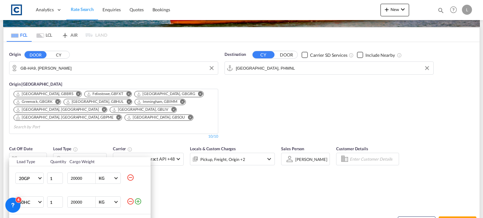
click at [131, 178] on md-icon "icon-minus-circle-outline" at bounding box center [131, 178] width 8 height 8
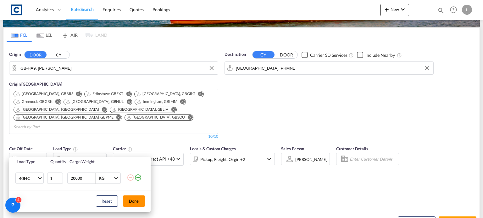
click at [139, 201] on button "Done" at bounding box center [134, 201] width 22 height 11
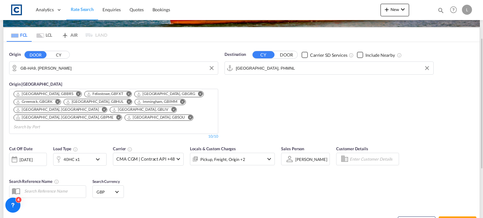
click at [349, 207] on div "Schedule Search Search Rates" at bounding box center [361, 219] width 236 height 24
type input "HA9 to PHMNL / 22 Sep 2025"
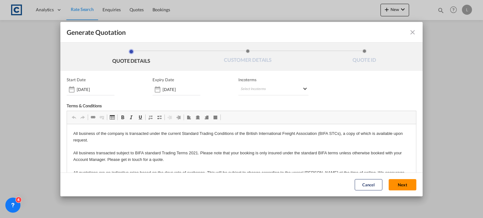
click at [394, 183] on button "Next" at bounding box center [402, 184] width 28 height 11
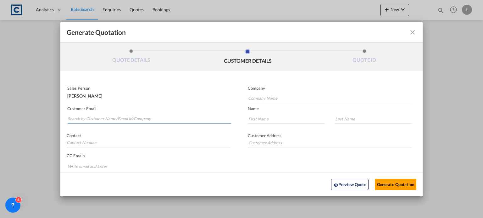
click at [85, 119] on input "Search by Customer Name/Email Id/Company" at bounding box center [149, 118] width 163 height 9
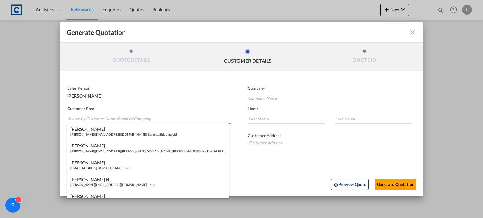
paste input "Tony Hayfield <tony@Harbur.co.uk>"
drag, startPoint x: 94, startPoint y: 118, endPoint x: 95, endPoint y: 112, distance: 6.0
click at [94, 118] on input "Tony Hayfield <tony@Harbur.co.uk>" at bounding box center [149, 118] width 163 height 9
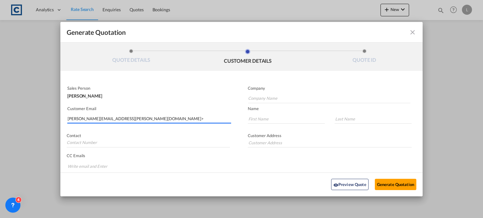
click at [118, 116] on input "tony@Harbur.co.uk>" at bounding box center [149, 118] width 163 height 9
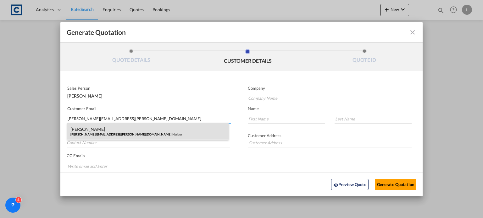
type input "tony@Harbur.co.uk"
click at [92, 134] on div "Tony Hayfield tony@Harbur.co.uk | Harbur" at bounding box center [147, 131] width 161 height 17
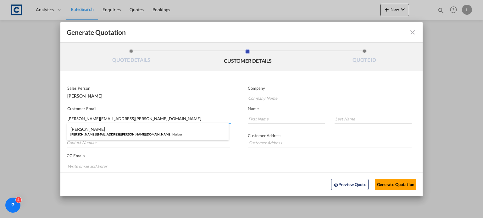
type input "Harbur"
type input "Tony"
type input "Hayfield"
type input "01394 674788"
type input "19-21 Schneider Close, Felixstowe, IP11 3BQ"
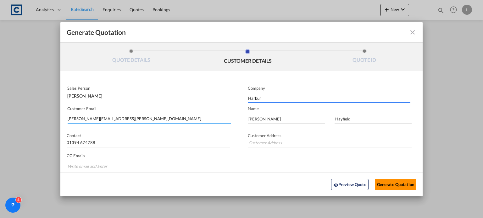
type input "19-21 Schneider Close, Felixstowe, IP11 3BQ"
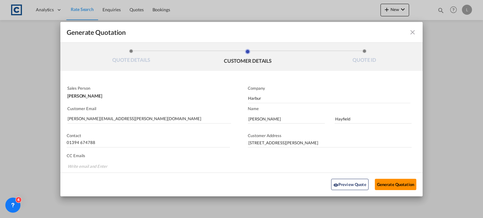
click at [379, 184] on button "Generate Quotation" at bounding box center [395, 184] width 41 height 11
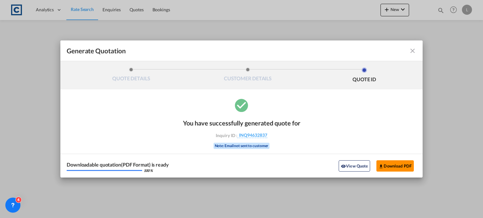
click at [393, 164] on button "Download PDF" at bounding box center [394, 166] width 37 height 11
